Goal: Find specific page/section: Find specific page/section

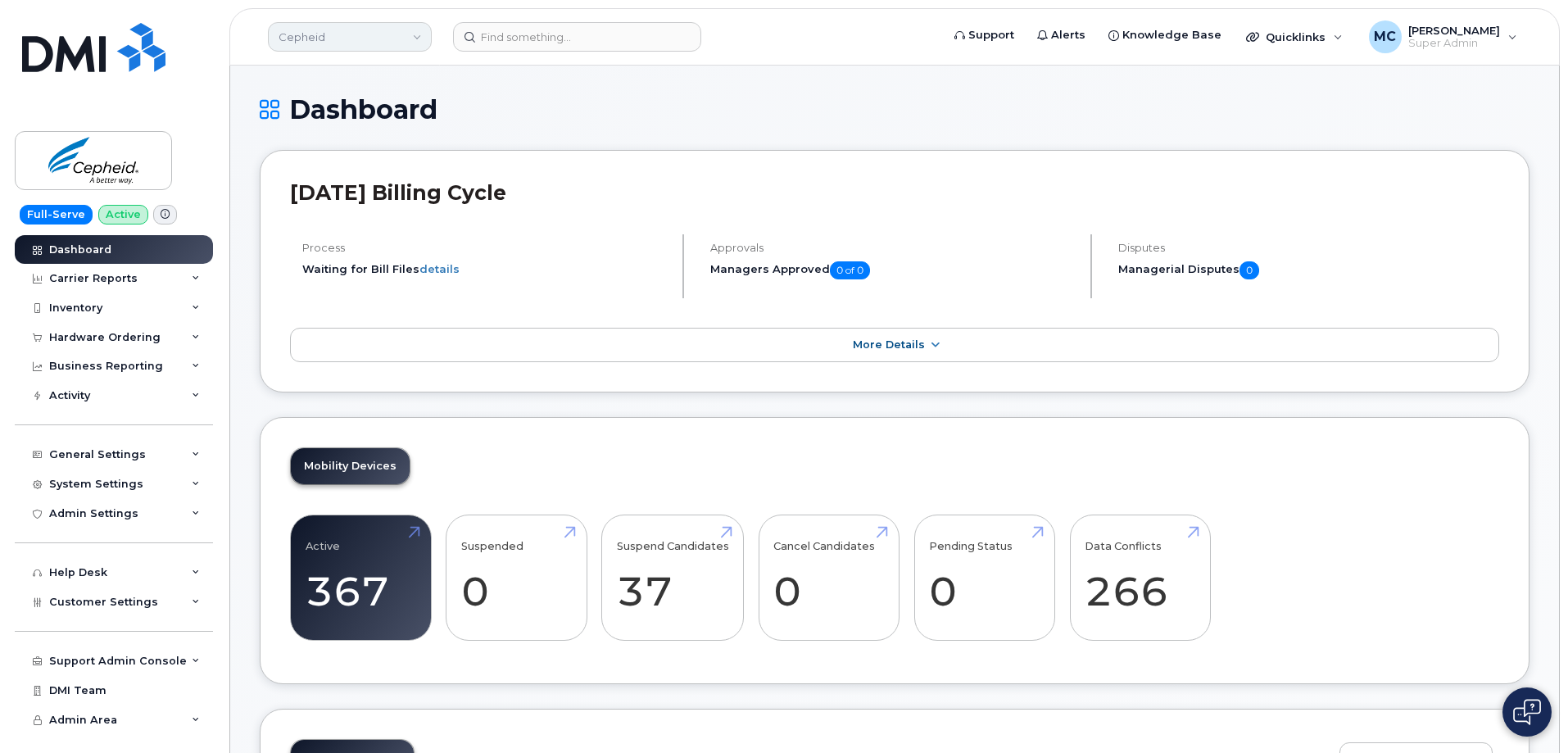
click at [359, 35] on link "Cepheid" at bounding box center [350, 37] width 164 height 30
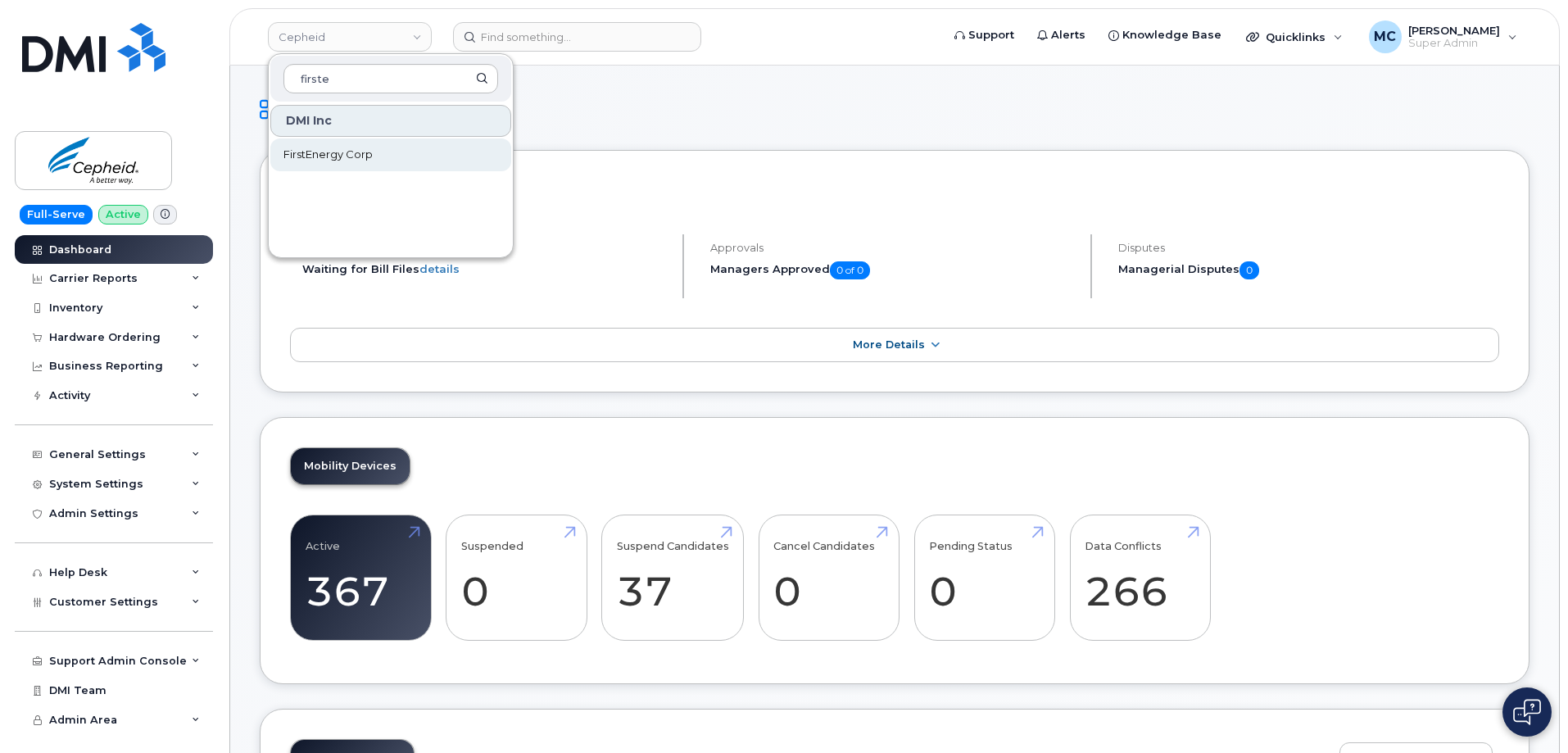
type input "firste"
click at [369, 154] on span "FirstEnergy Corp" at bounding box center [328, 155] width 89 height 17
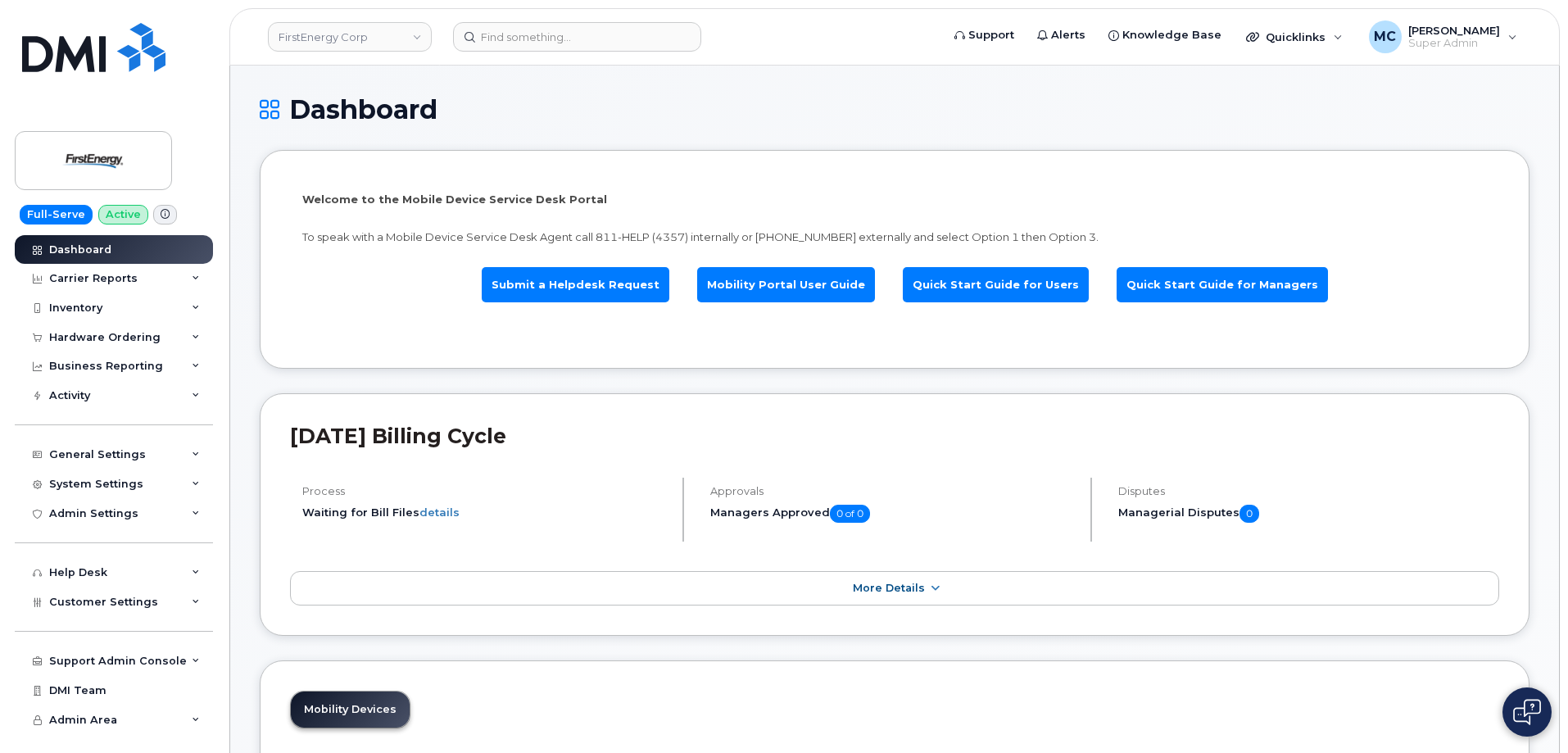
click at [326, 337] on div "Welcome to the Mobile Device Service Desk Portal To speak with a Mobile Device …" at bounding box center [894, 259] width 1209 height 158
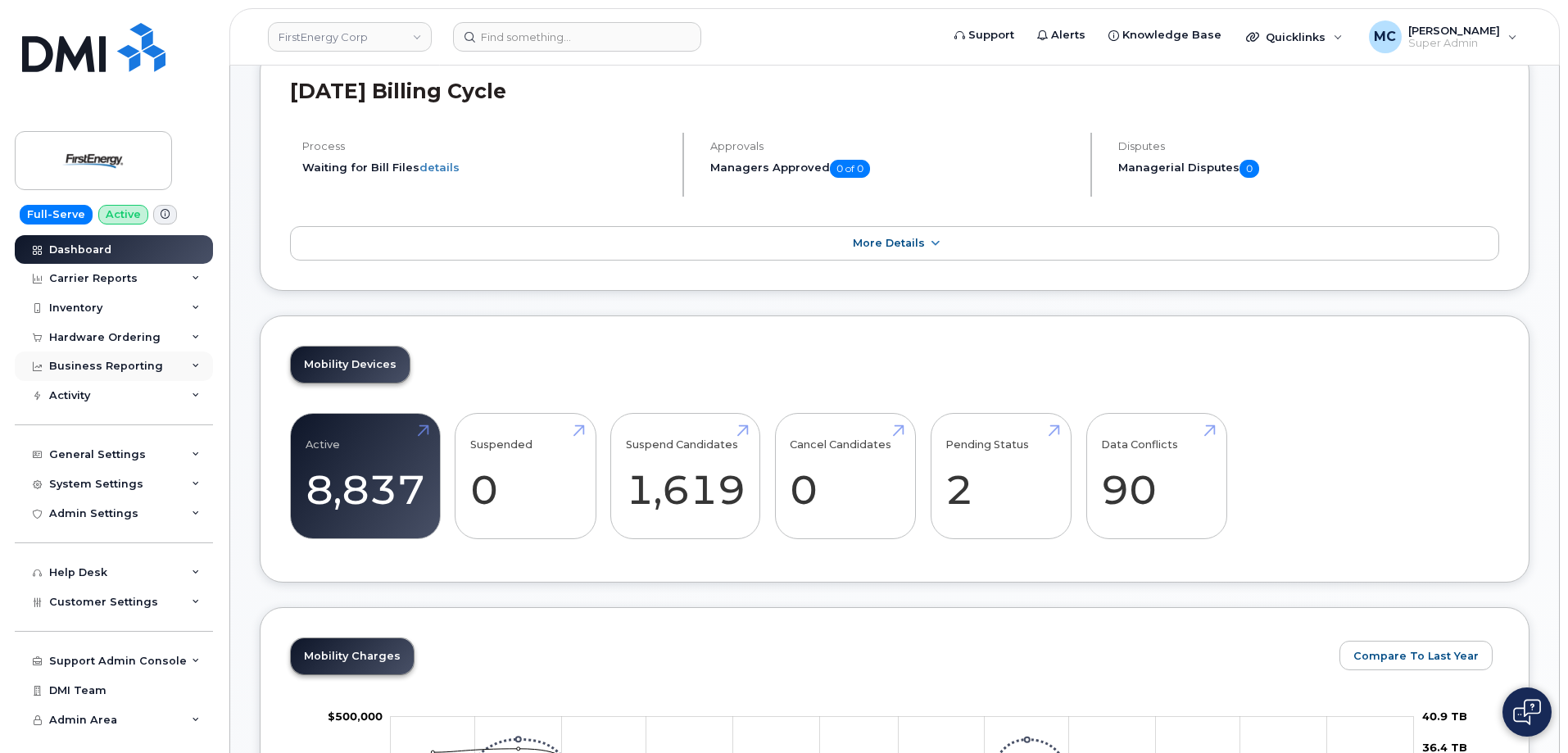
scroll to position [492, 0]
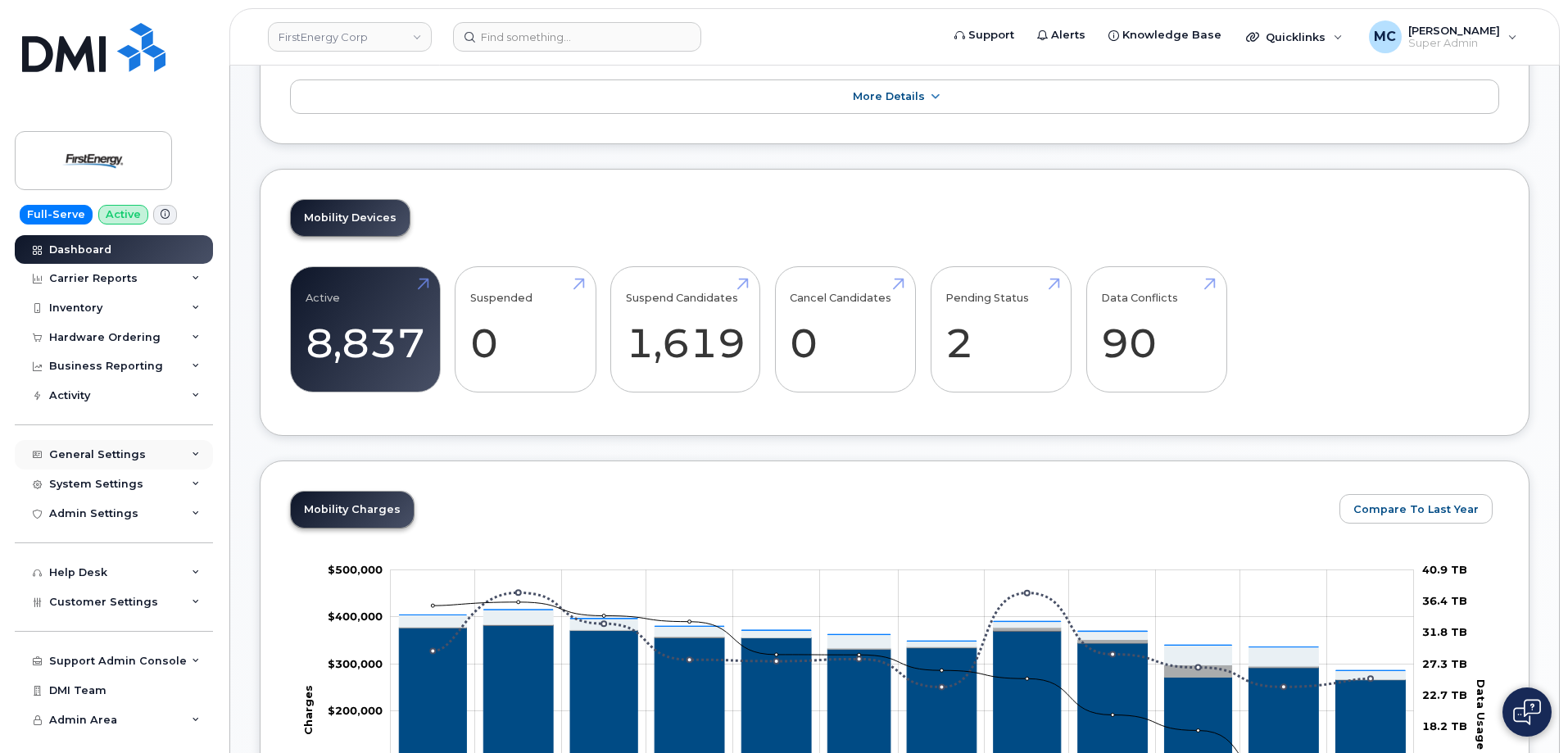
click at [115, 451] on div "General Settings" at bounding box center [97, 454] width 97 height 13
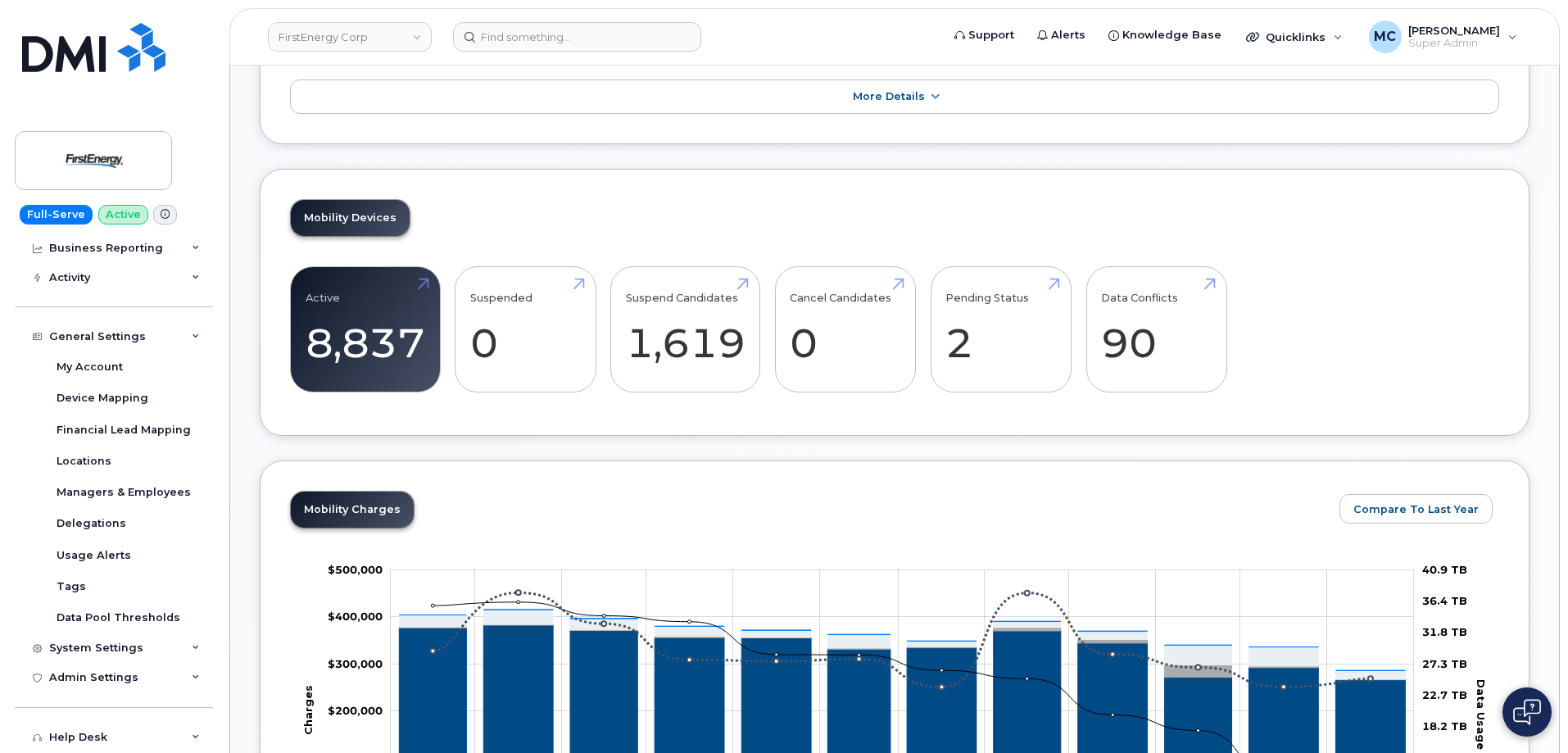
scroll to position [114, 0]
click at [115, 345] on div "General Settings" at bounding box center [97, 340] width 97 height 13
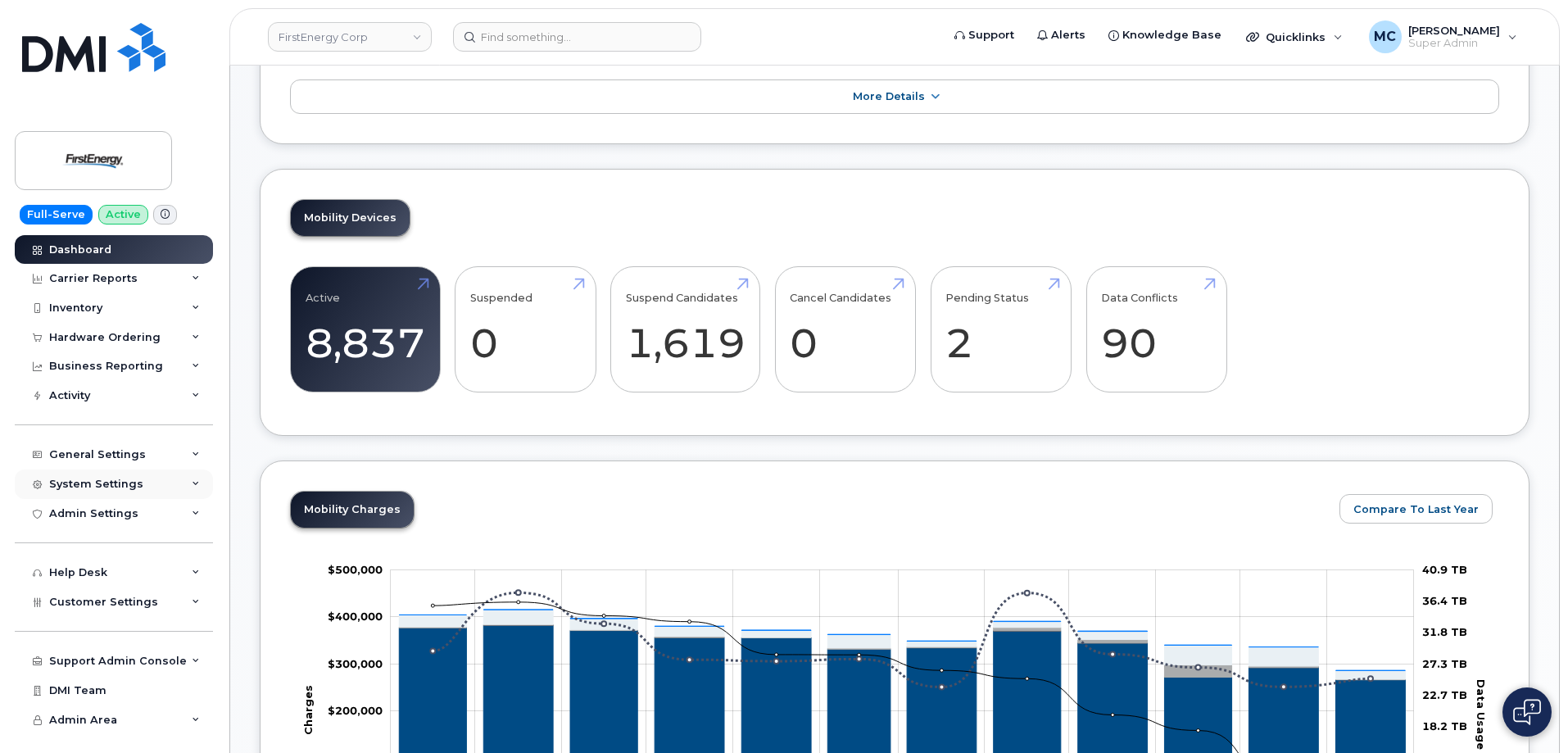
click at [110, 479] on div "System Settings" at bounding box center [96, 484] width 94 height 13
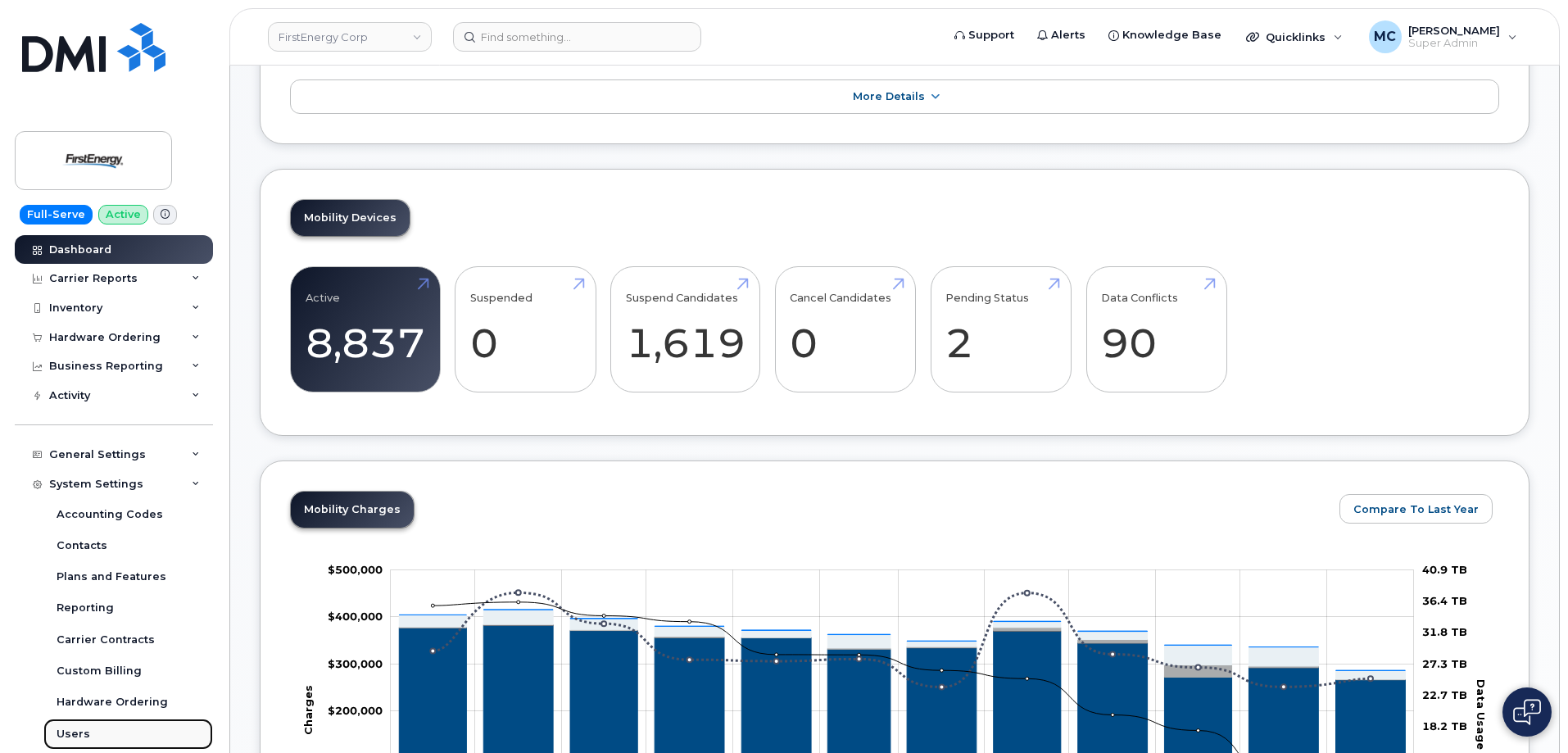
click at [100, 729] on link "Users" at bounding box center [128, 735] width 169 height 31
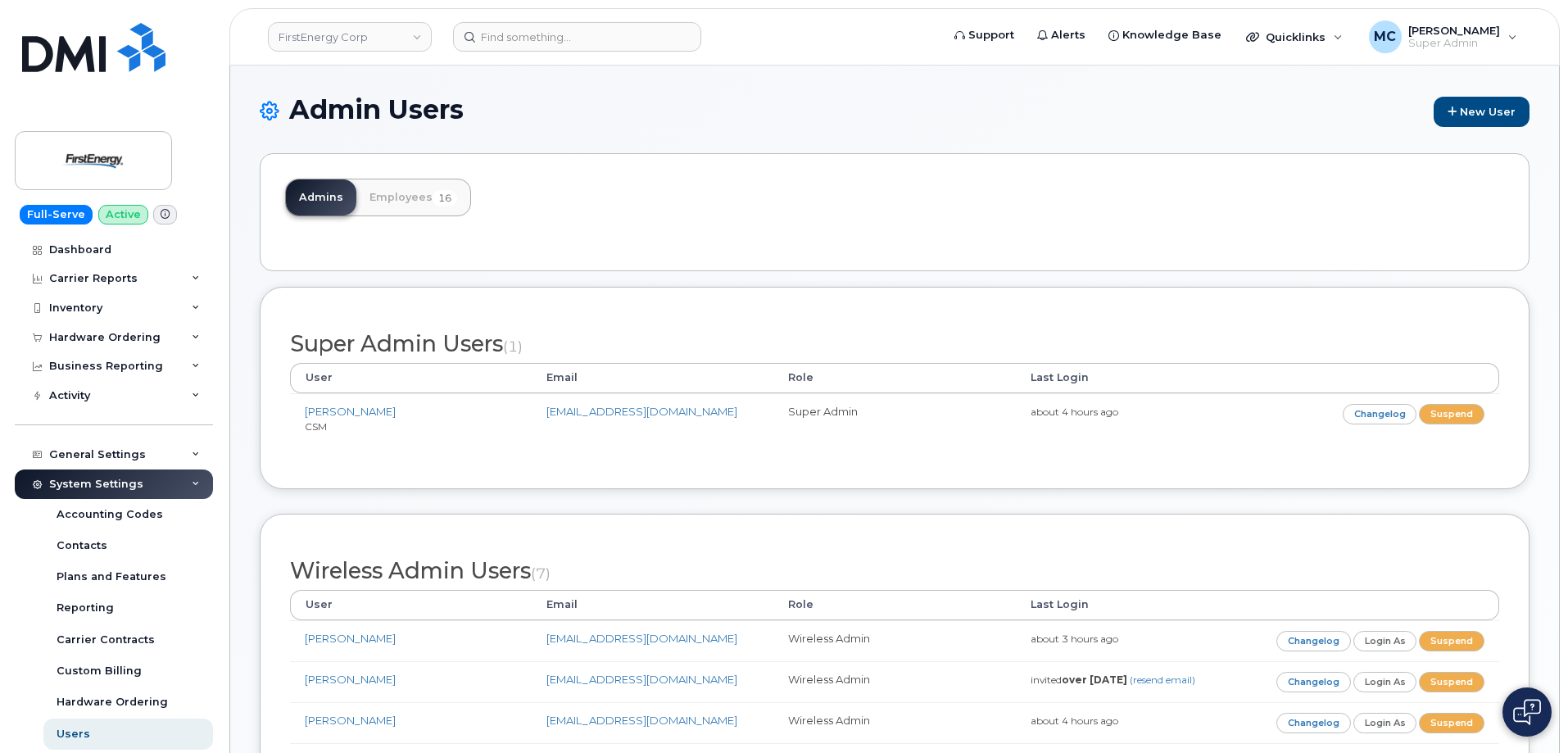
click at [192, 484] on icon at bounding box center [196, 484] width 8 height 8
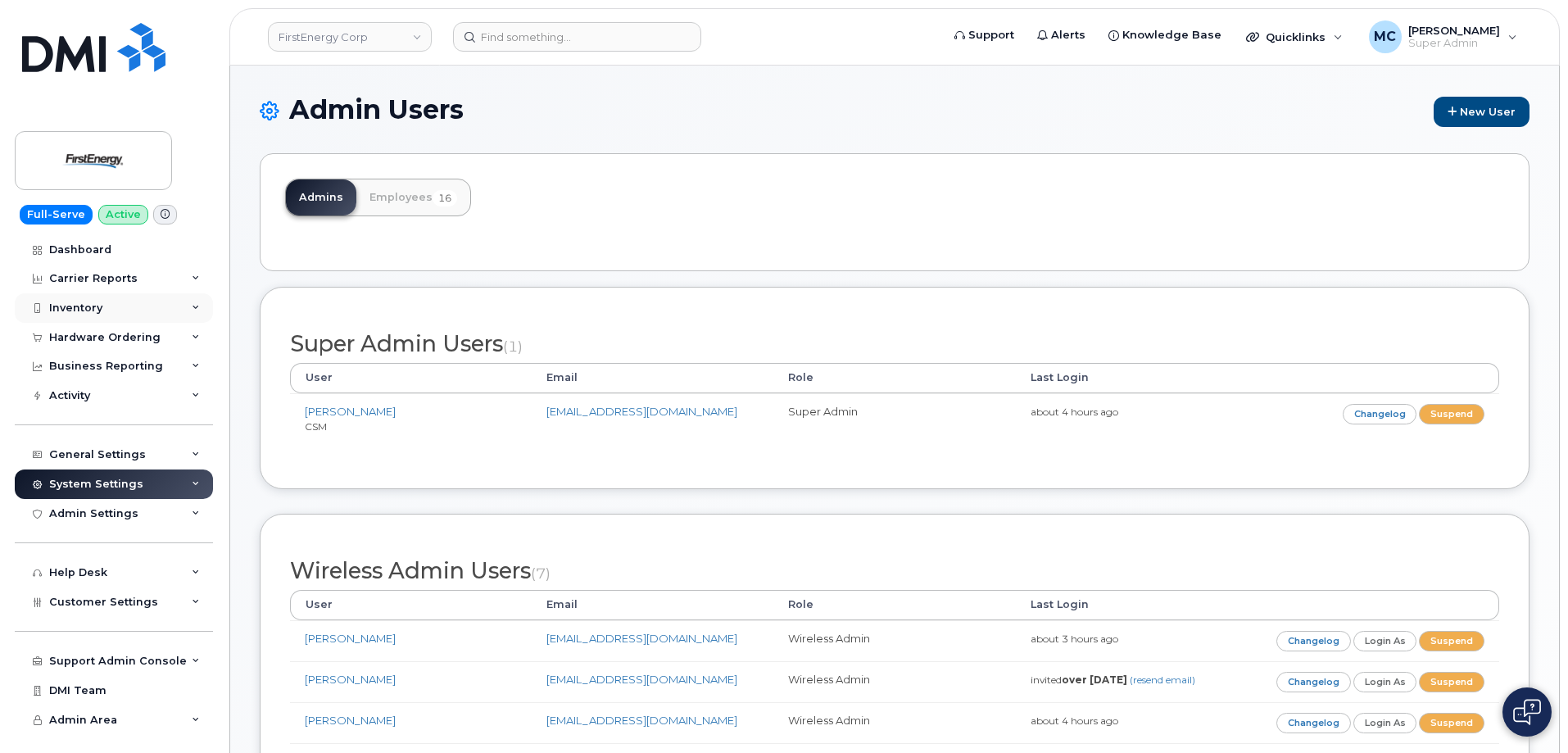
click at [173, 311] on div "Inventory" at bounding box center [113, 308] width 198 height 30
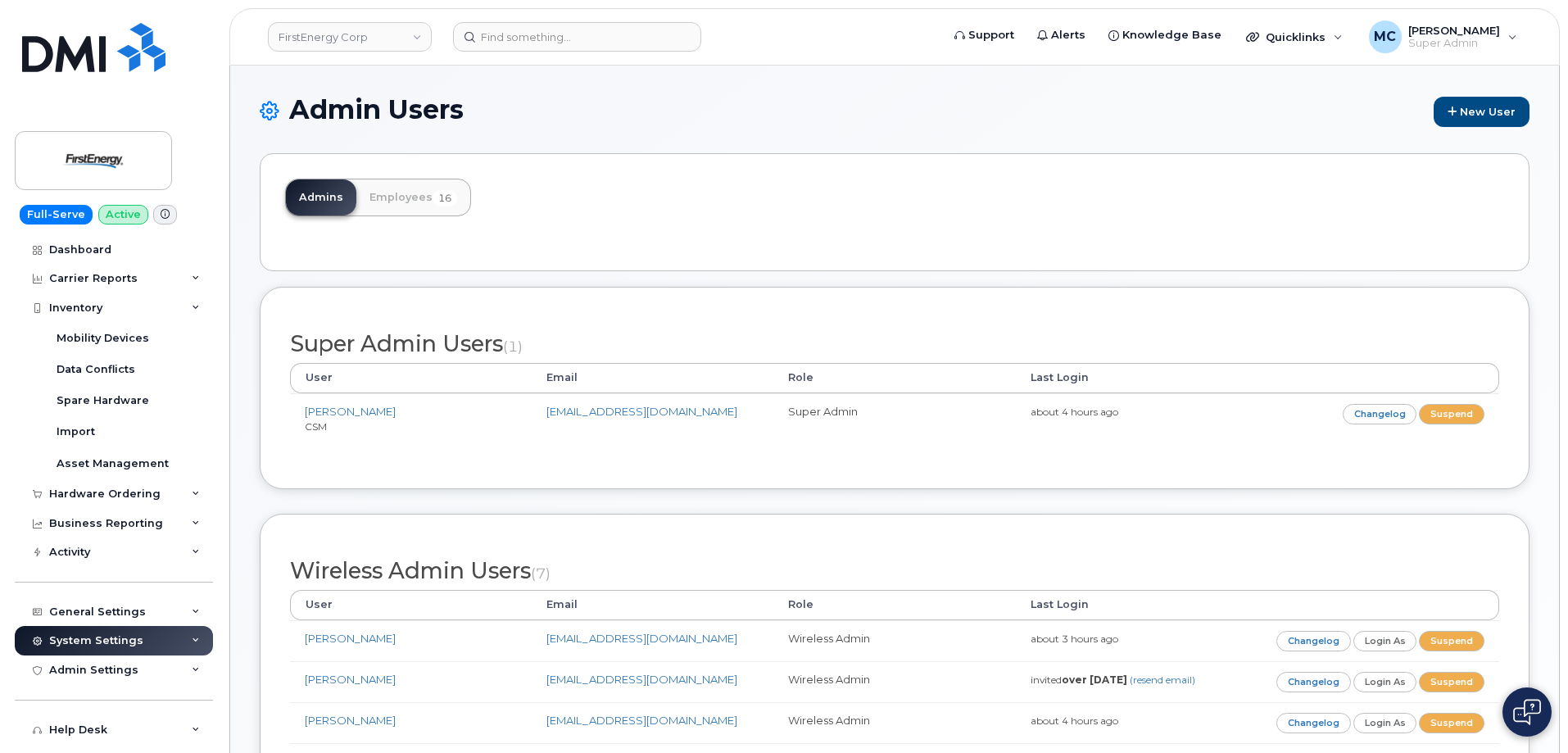
click at [832, 196] on div "Admins Employees 16" at bounding box center [894, 211] width 1269 height 118
